Goal: Information Seeking & Learning: Learn about a topic

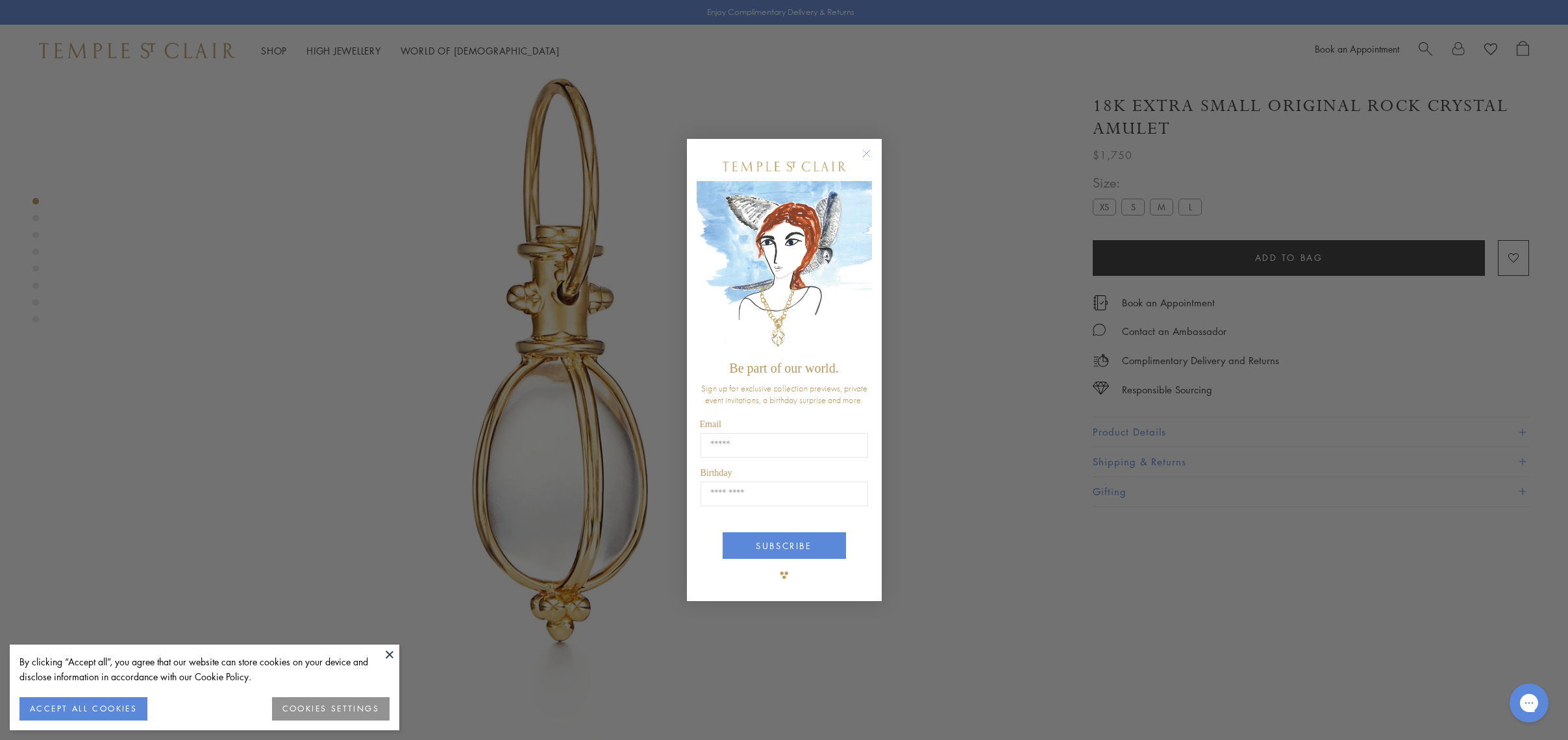
scroll to position [210, 0]
click at [865, 152] on circle "Close dialog" at bounding box center [866, 154] width 16 height 16
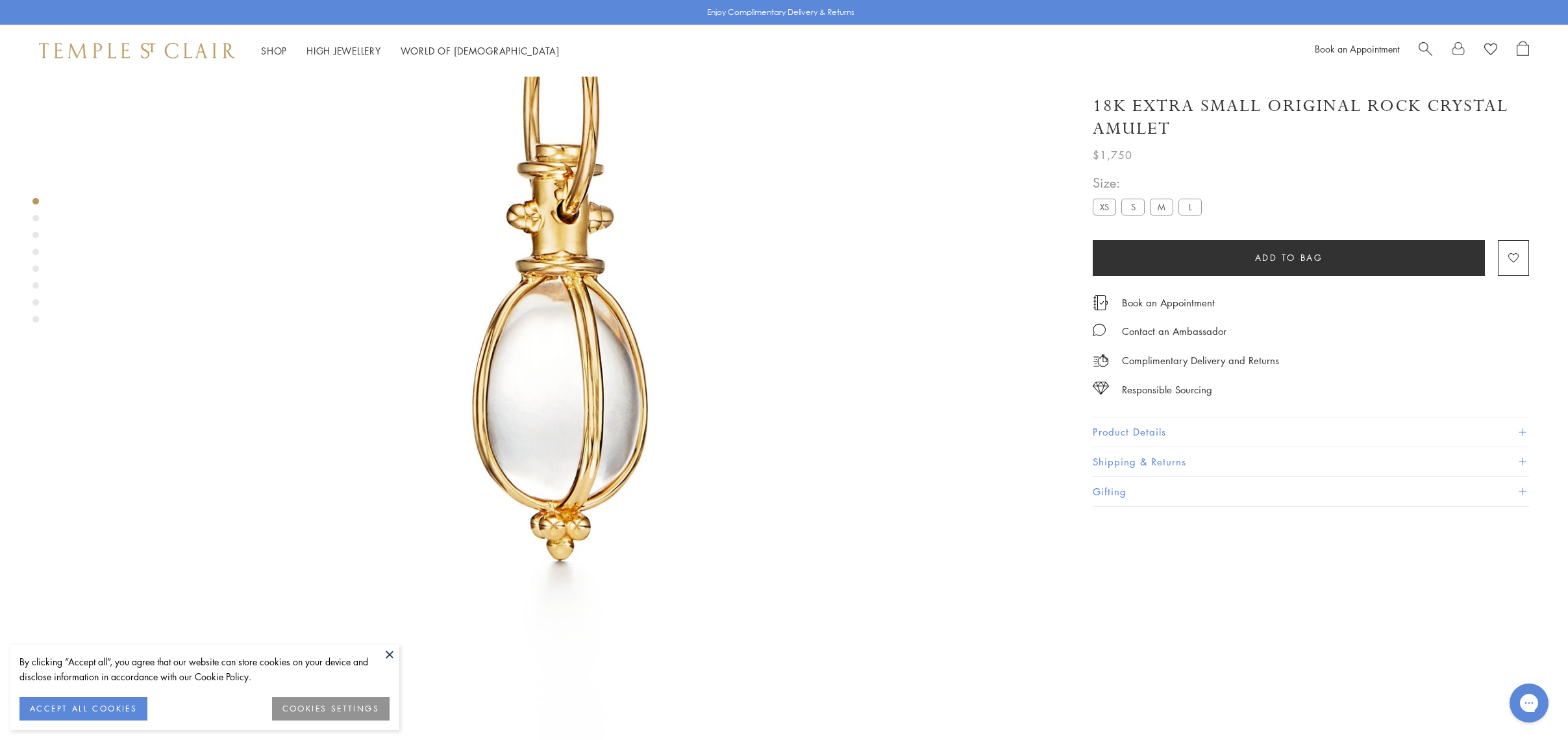
scroll to position [296, 0]
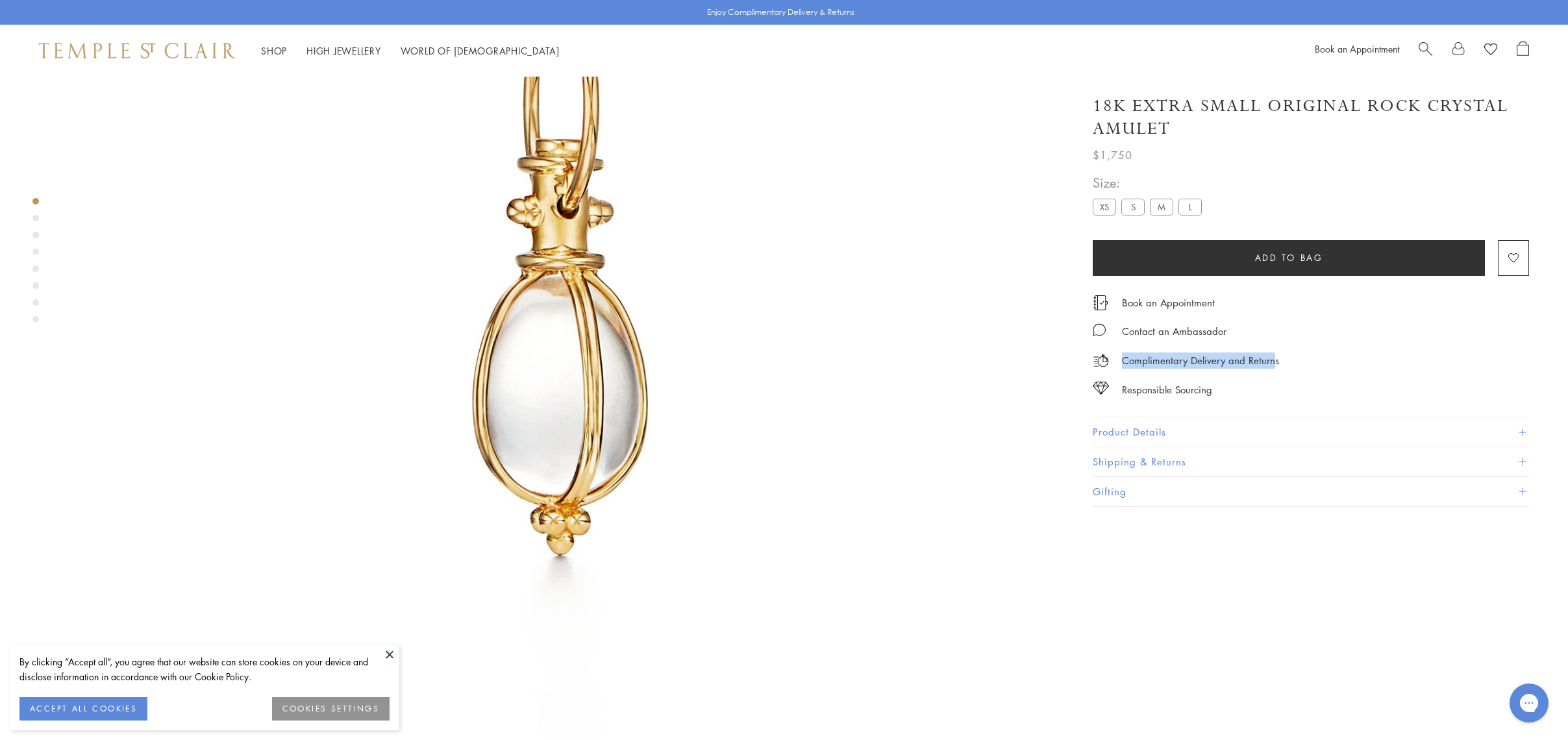
drag, startPoint x: 1124, startPoint y: 357, endPoint x: 1267, endPoint y: 361, distance: 143.1
click at [1271, 354] on p "Complimentary Delivery and Returns" at bounding box center [1201, 360] width 157 height 17
click at [1198, 355] on p "Complimentary Delivery and Returns" at bounding box center [1201, 360] width 157 height 17
click at [1138, 387] on div "Responsible Sourcing" at bounding box center [1167, 390] width 90 height 17
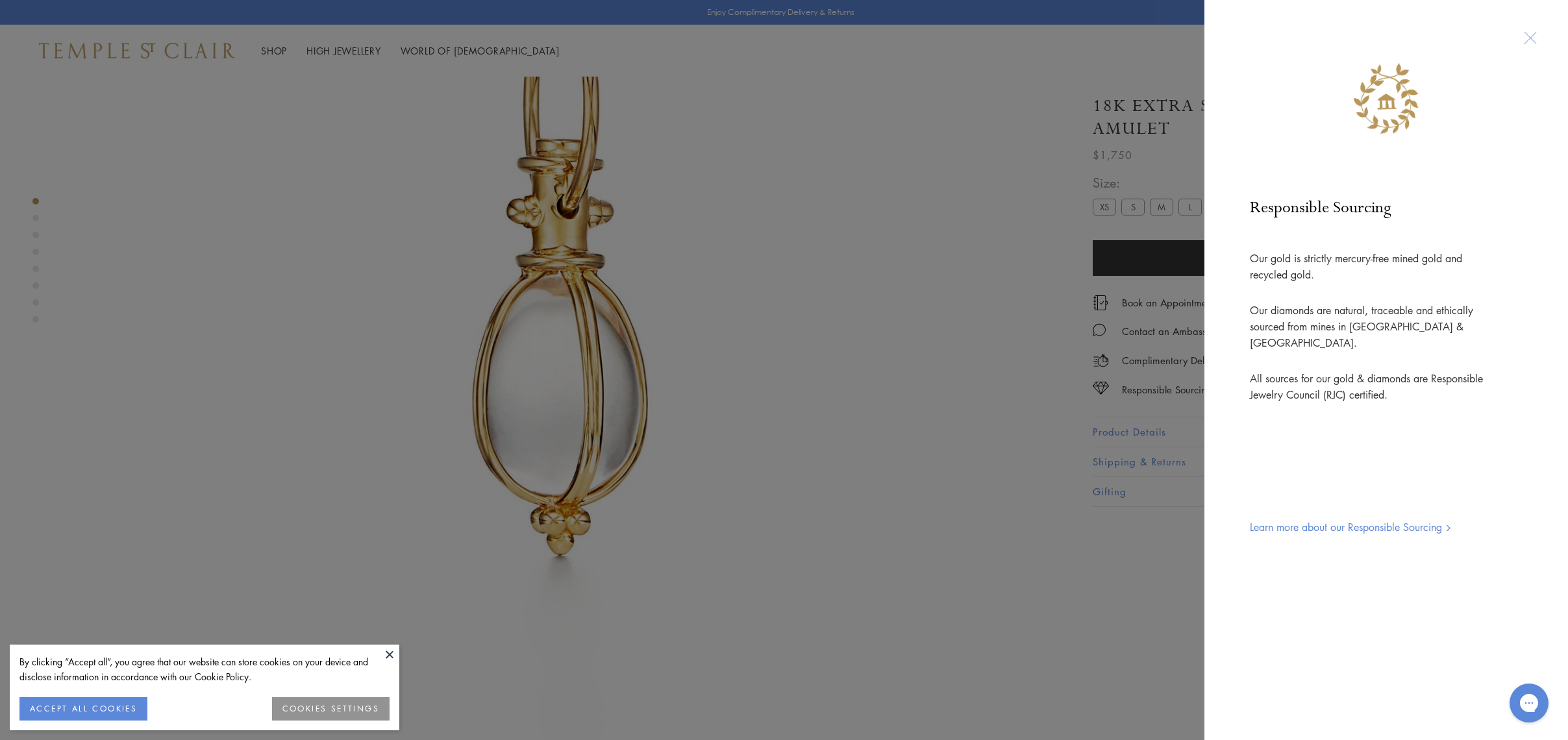
click at [1013, 292] on div "Responsible Sourcing Our gold is strictly mercury-free mined gold and recycled …" at bounding box center [784, 370] width 1568 height 740
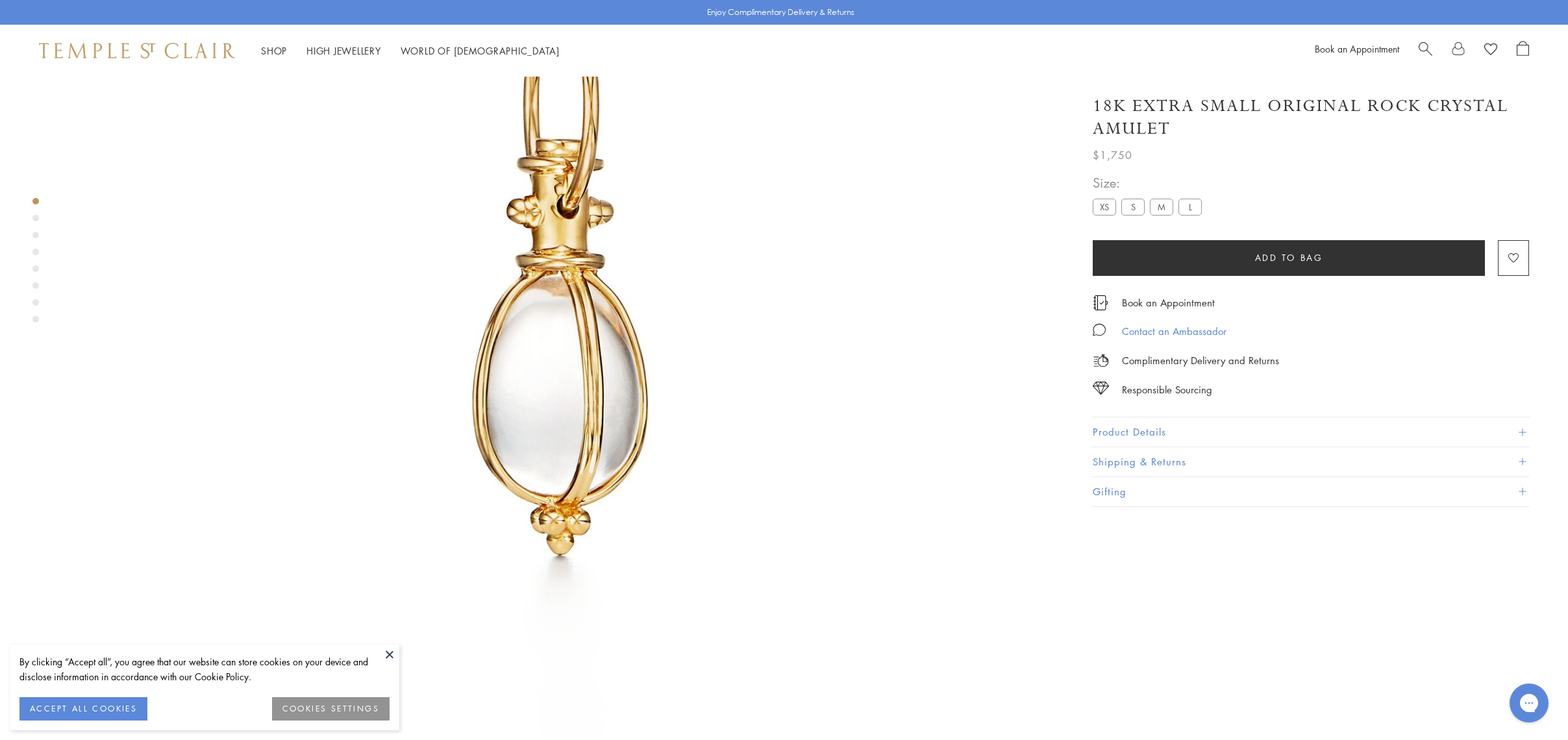
click at [1138, 329] on div "Contact an Ambassador" at bounding box center [1174, 331] width 104 height 17
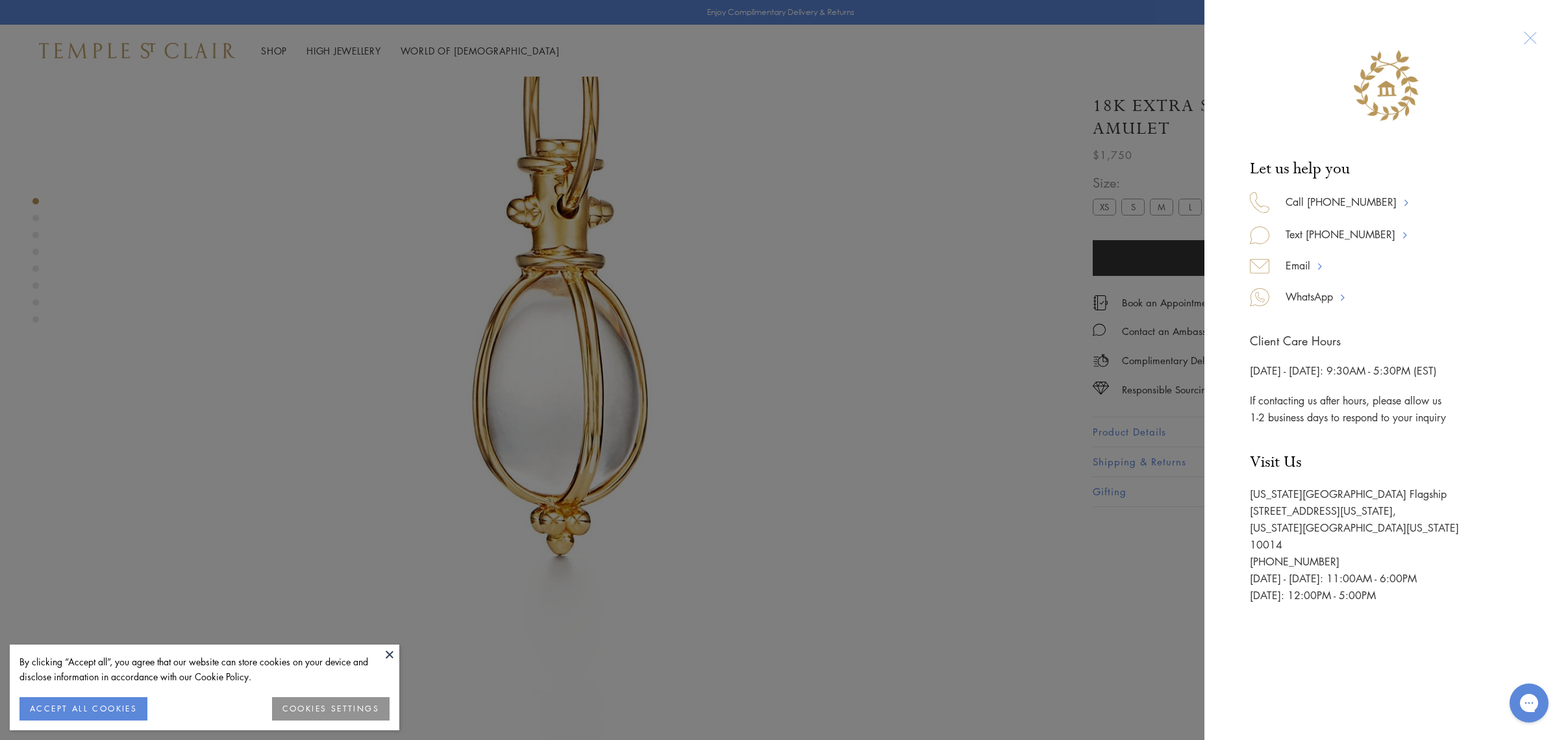
click at [997, 341] on div "Let us help you Call 877-494-8317 Text 917-755-3121 Email WhatsApp Client Care …" at bounding box center [784, 370] width 1568 height 740
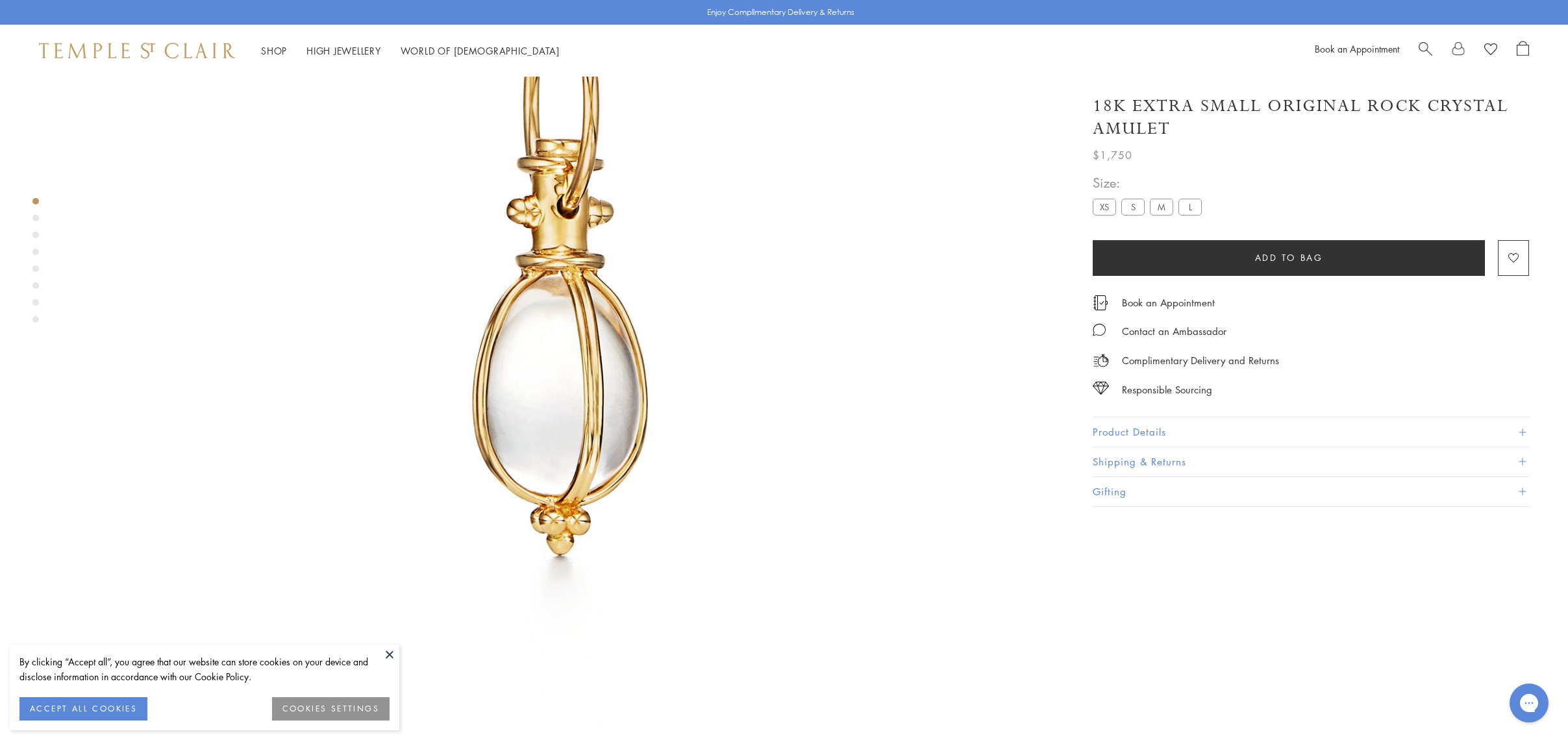
click at [1115, 430] on button "Product Details" at bounding box center [1311, 432] width 436 height 29
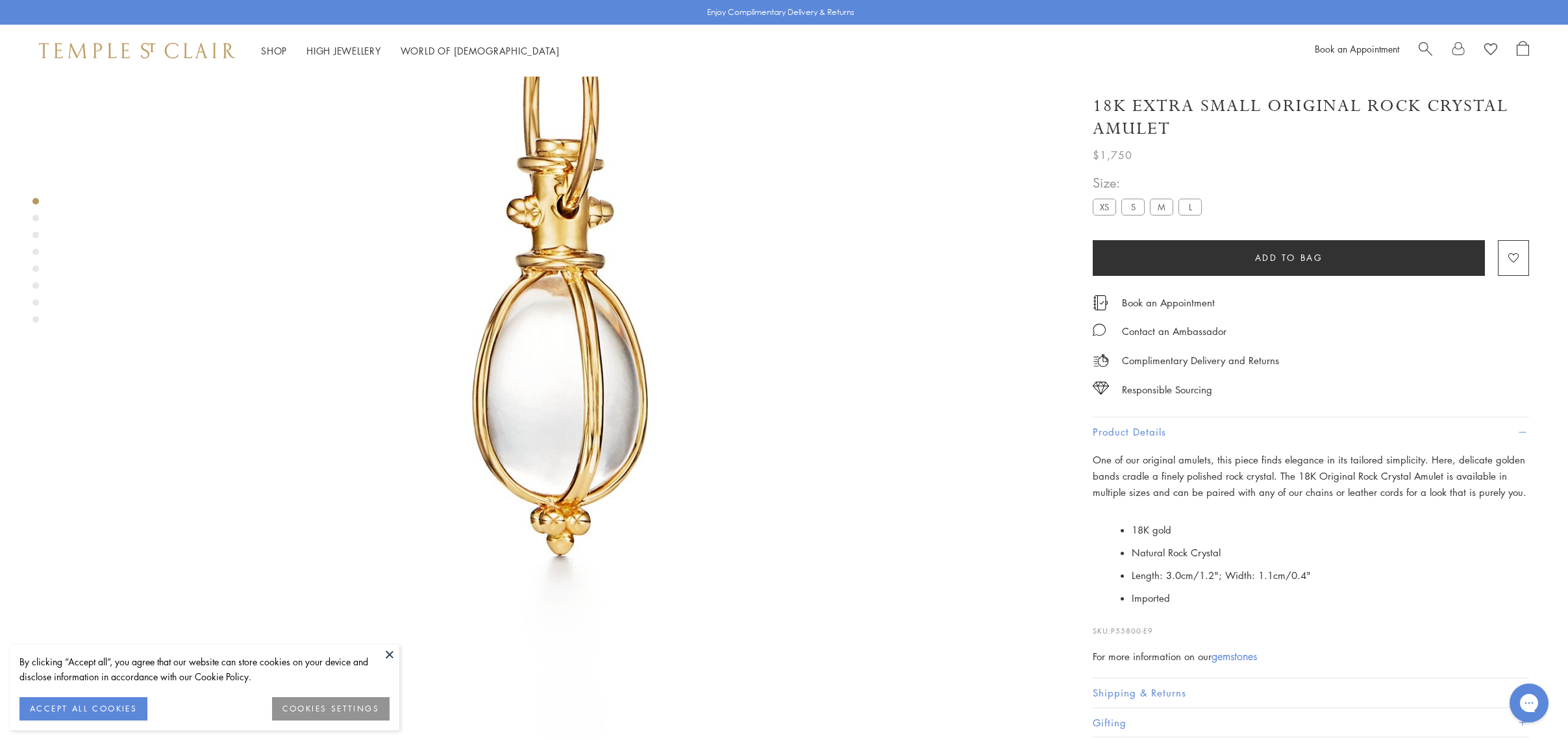
click at [1117, 432] on button "Product Details" at bounding box center [1311, 432] width 436 height 29
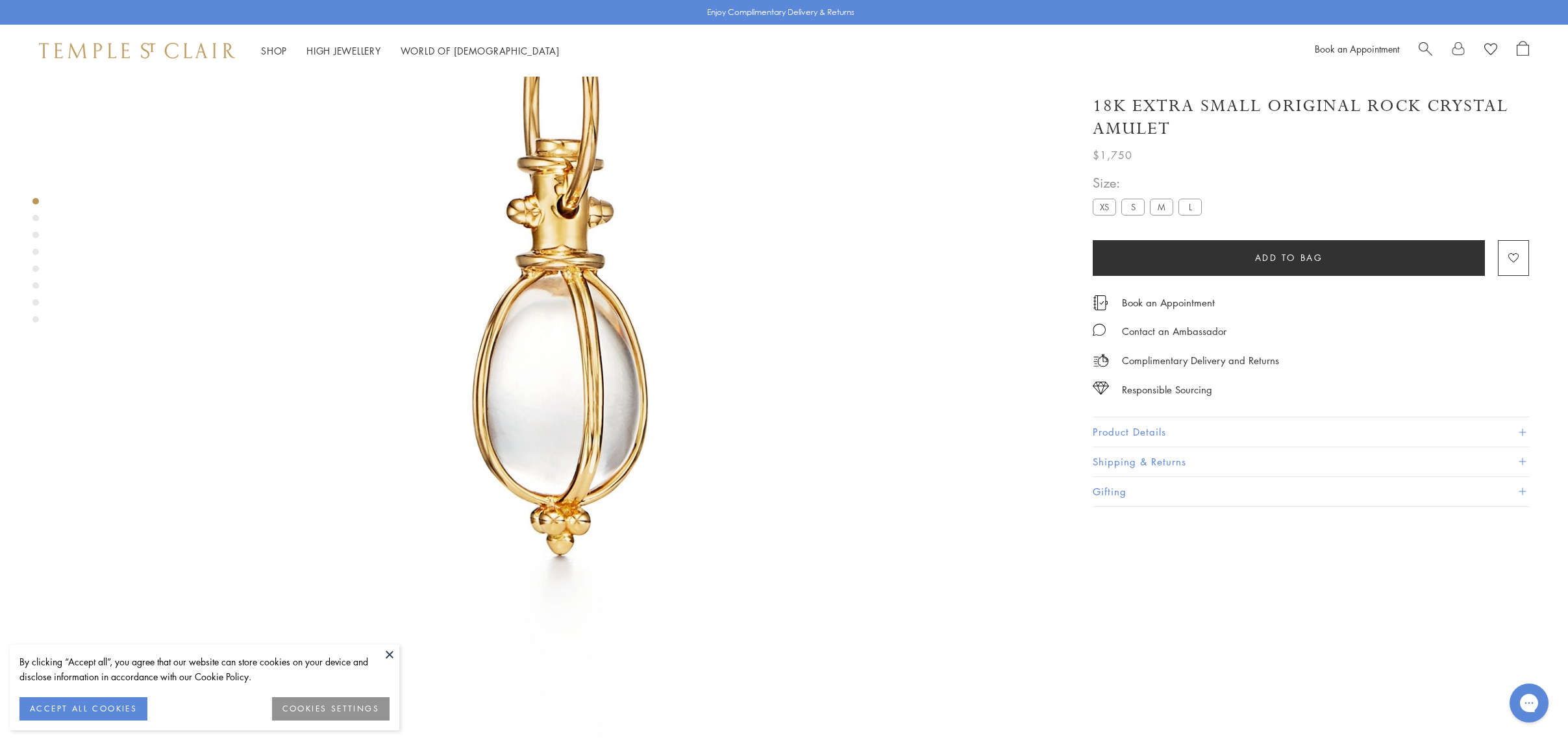
click at [1125, 459] on button "Shipping & Returns" at bounding box center [1311, 462] width 436 height 29
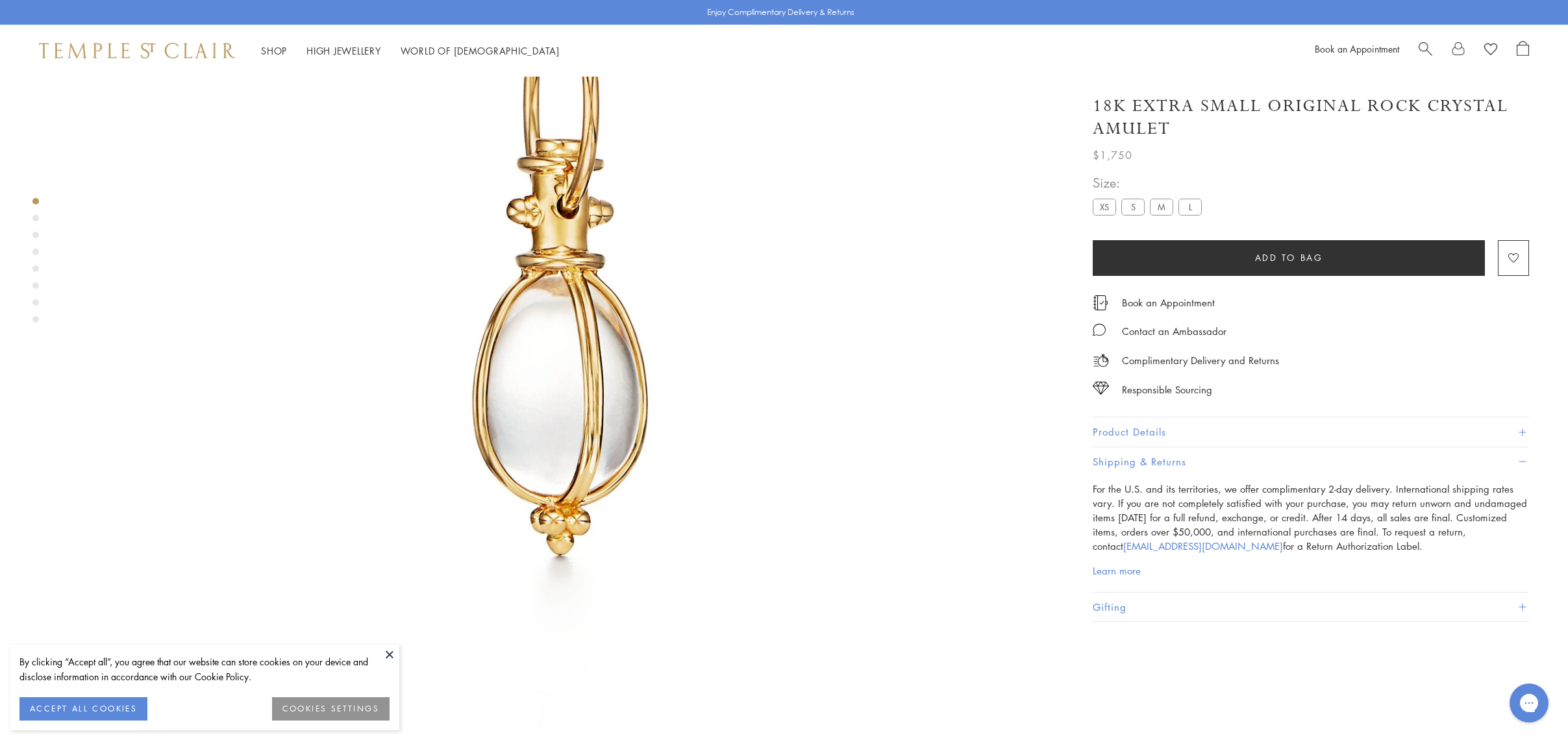
click at [1126, 457] on button "Shipping & Returns" at bounding box center [1311, 462] width 436 height 29
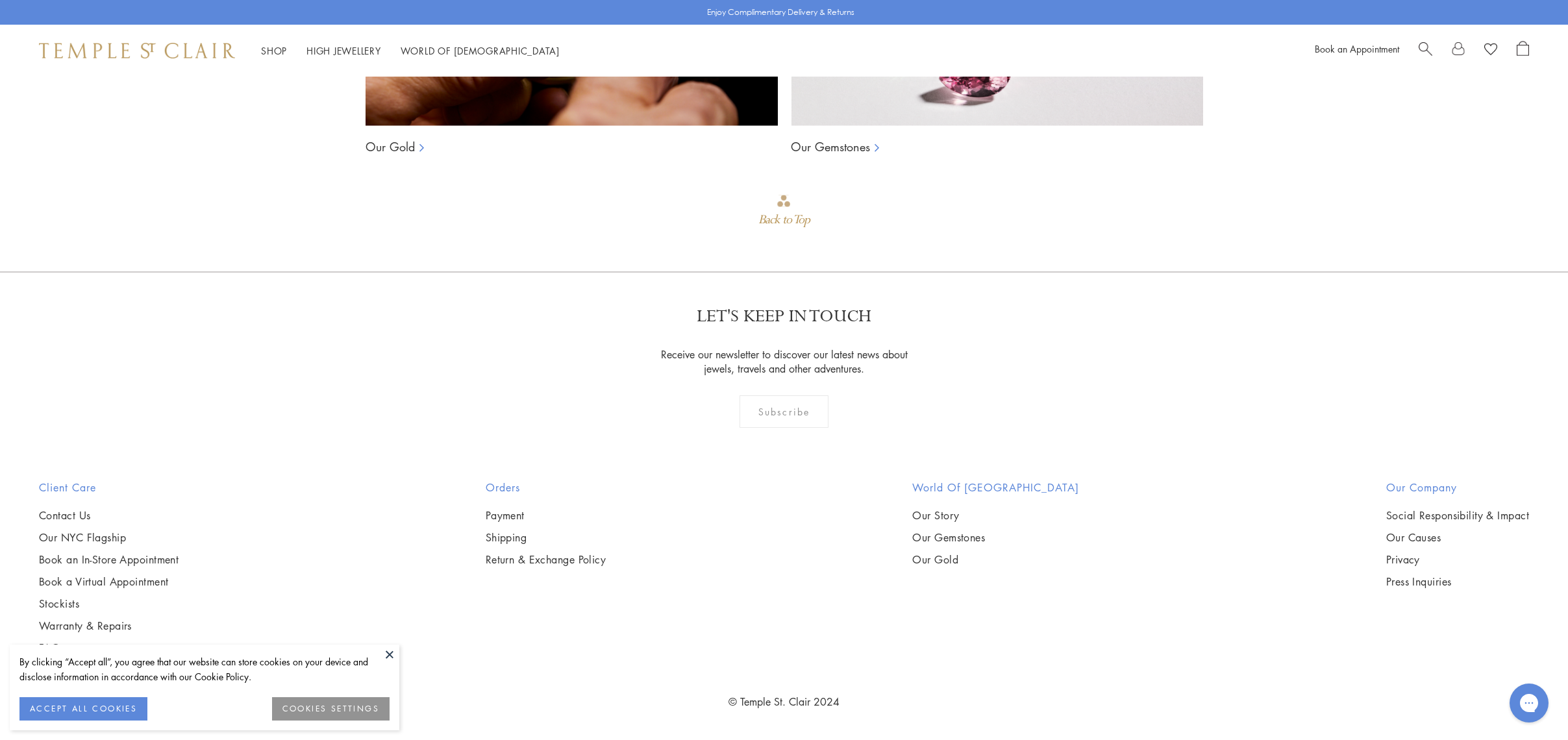
scroll to position [2050, 0]
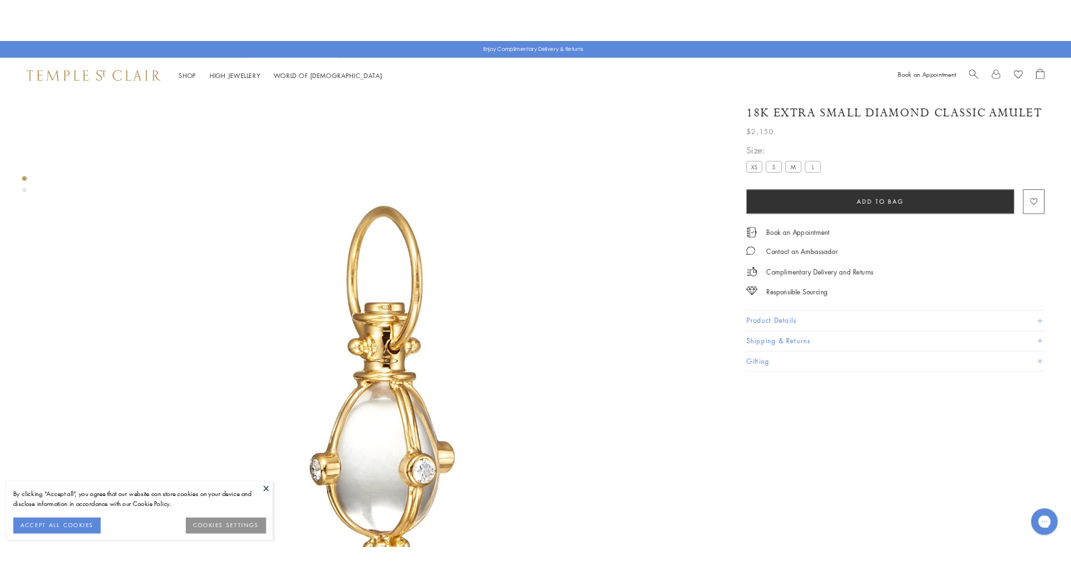
scroll to position [58, 0]
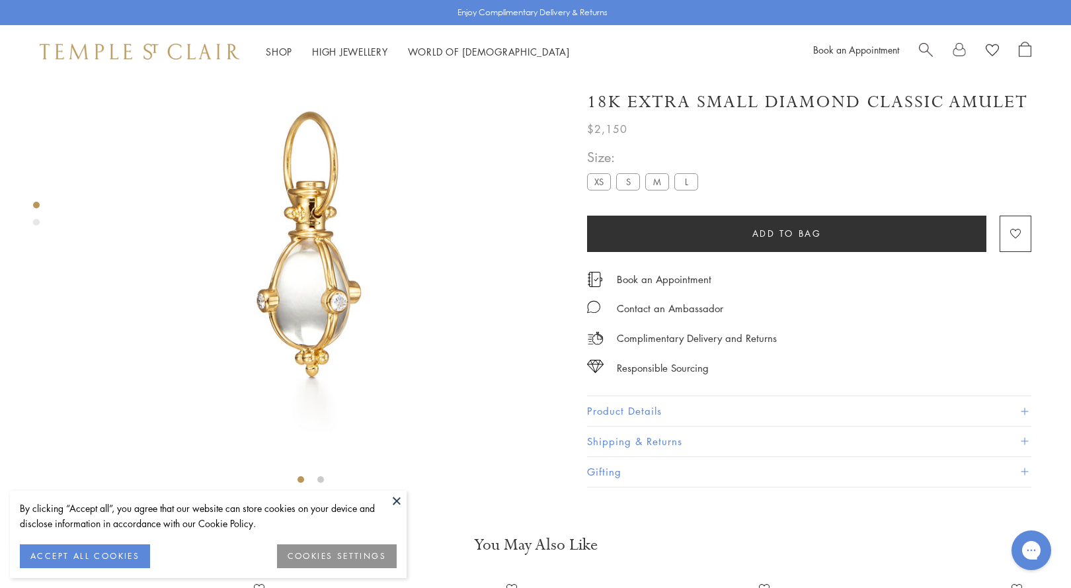
scroll to position [78, 0]
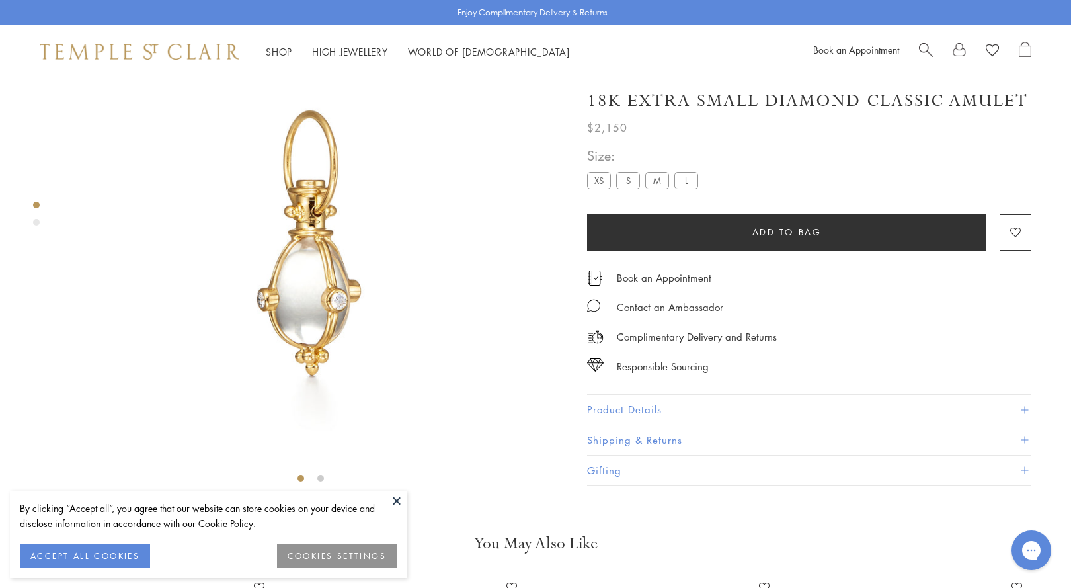
click at [400, 497] on button at bounding box center [397, 501] width 20 height 20
